Goal: Book appointment/travel/reservation

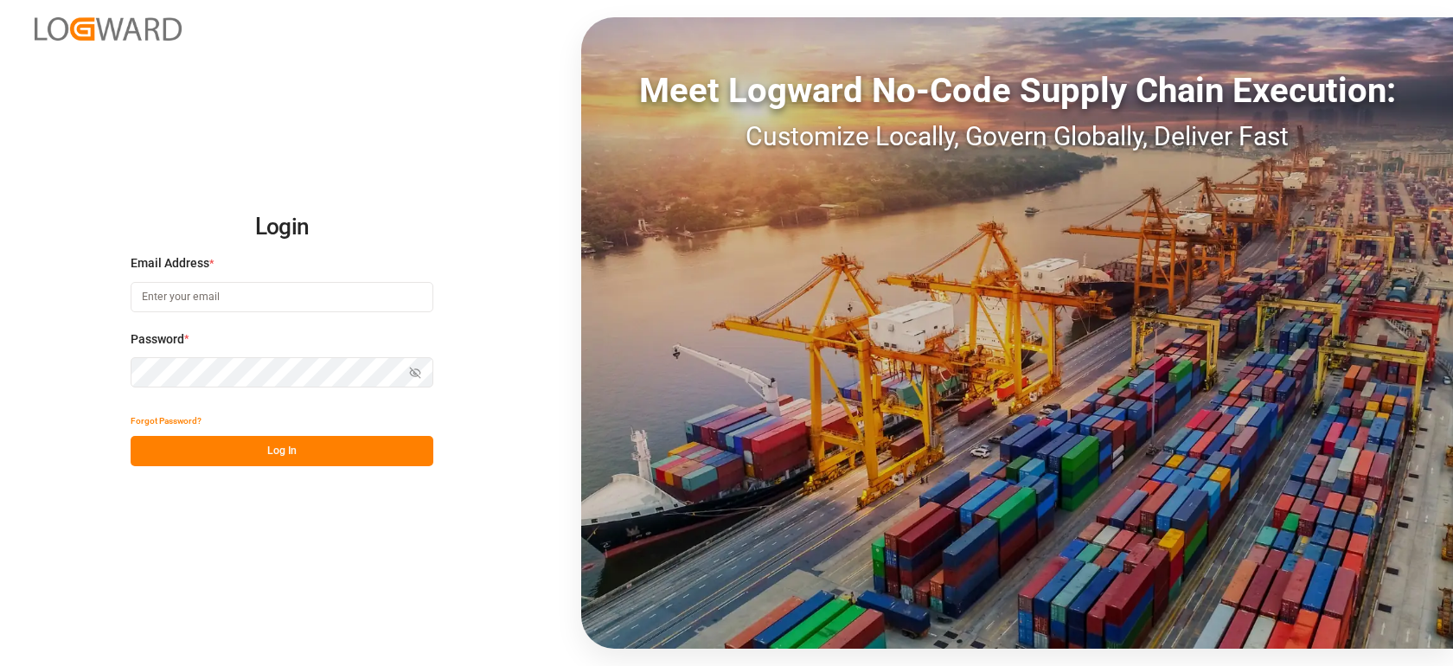
type input "[PERSON_NAME][EMAIL_ADDRESS][PERSON_NAME][DOMAIN_NAME]"
click at [246, 451] on button "Log In" at bounding box center [282, 451] width 303 height 30
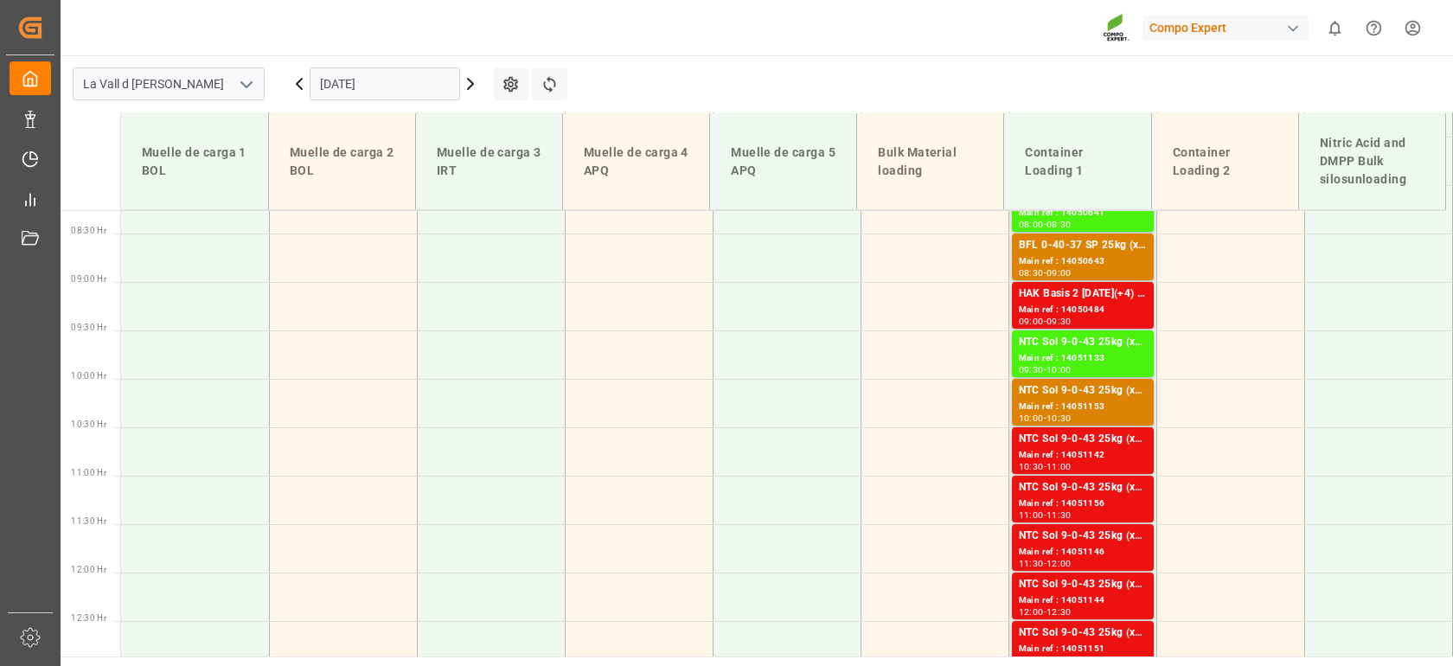
scroll to position [800, 0]
drag, startPoint x: 398, startPoint y: 84, endPoint x: 359, endPoint y: 59, distance: 46.3
click at [393, 80] on input "[DATE]" at bounding box center [385, 83] width 150 height 33
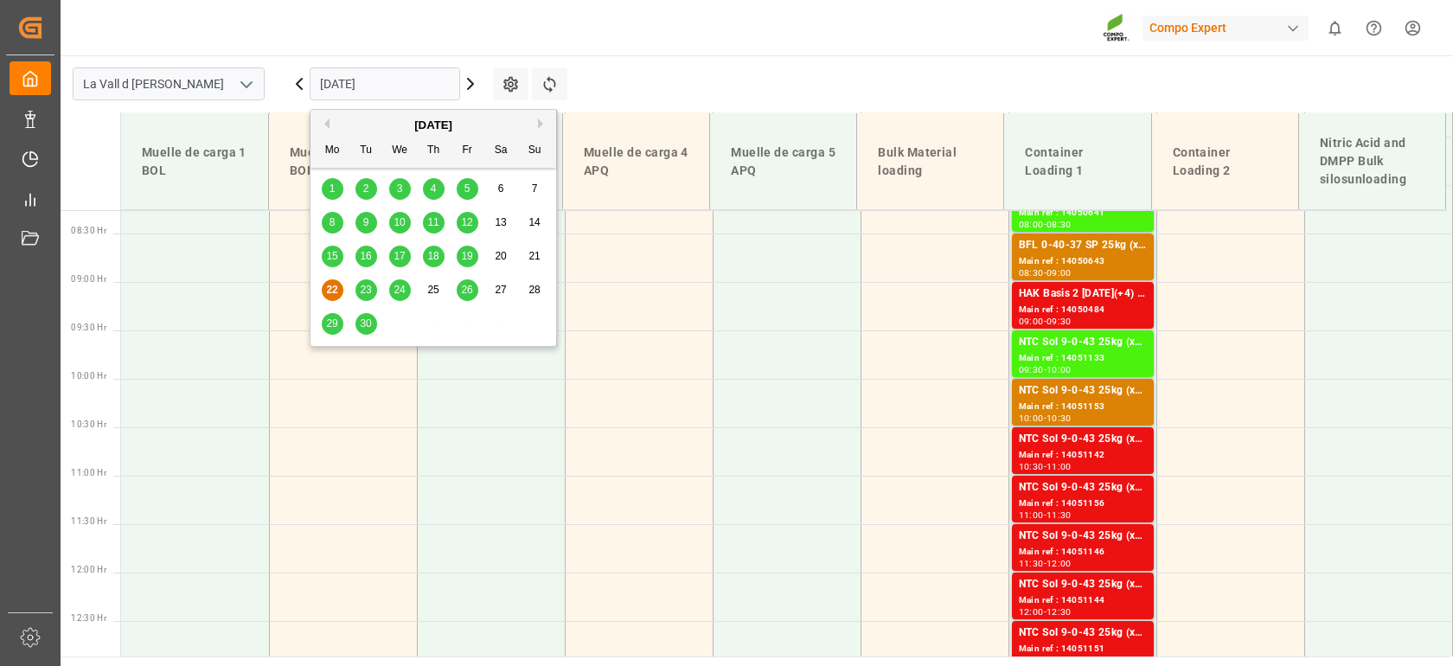
click at [471, 295] on span "26" at bounding box center [466, 290] width 11 height 12
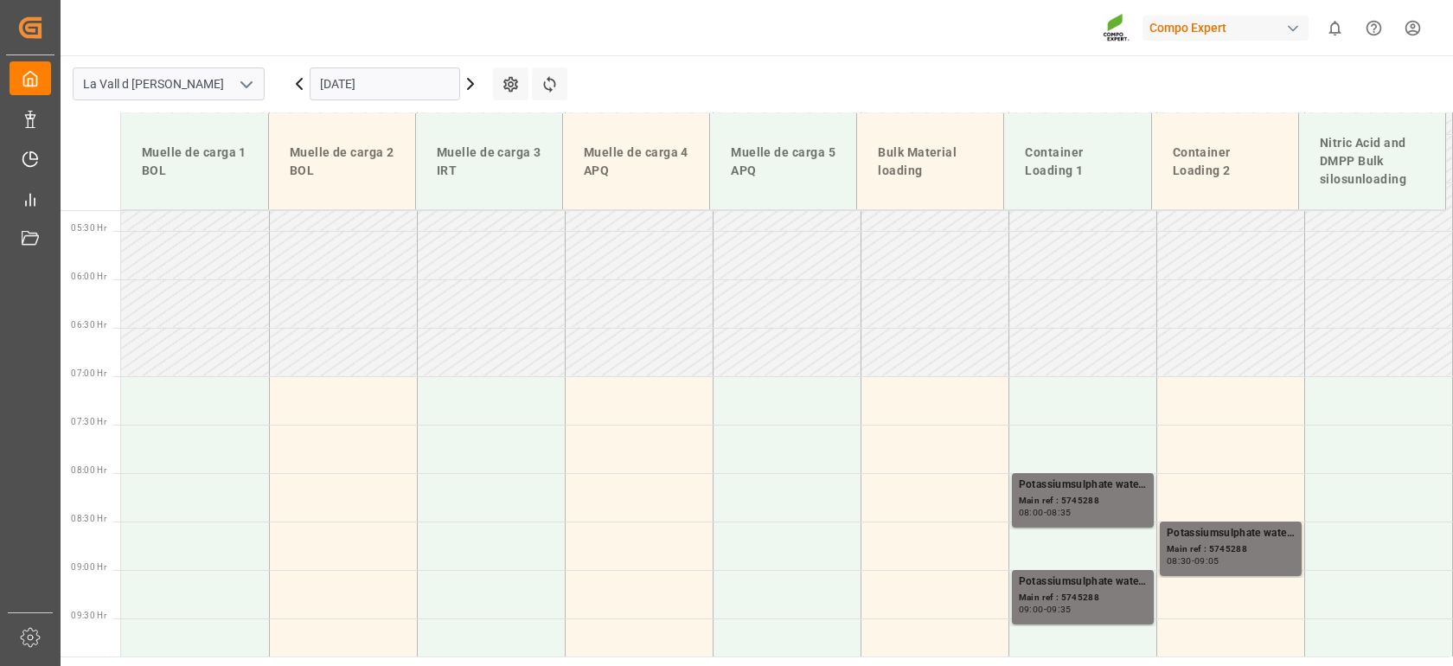
scroll to position [512, 0]
